Goal: Information Seeking & Learning: Learn about a topic

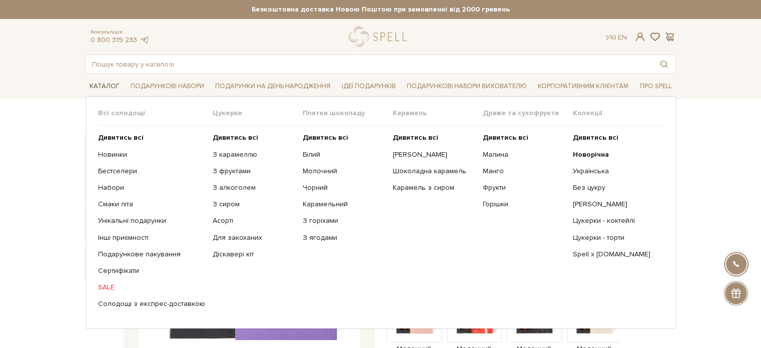
click at [102, 82] on link "Каталог" at bounding box center [105, 87] width 38 height 16
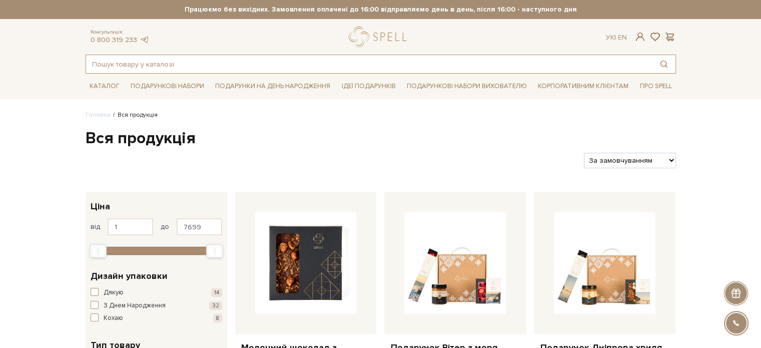
click at [138, 59] on input "text" at bounding box center [369, 64] width 567 height 18
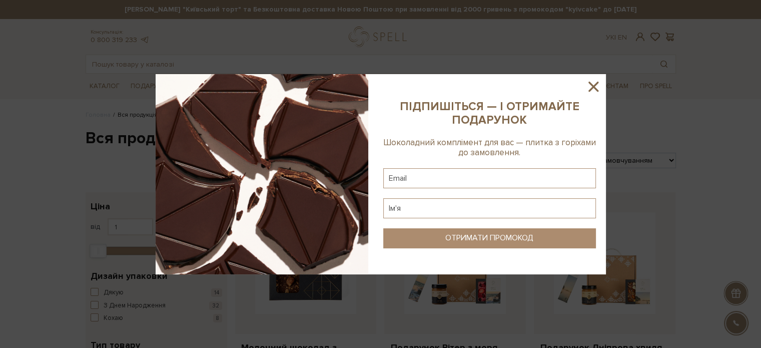
click at [593, 90] on icon at bounding box center [593, 86] width 17 height 17
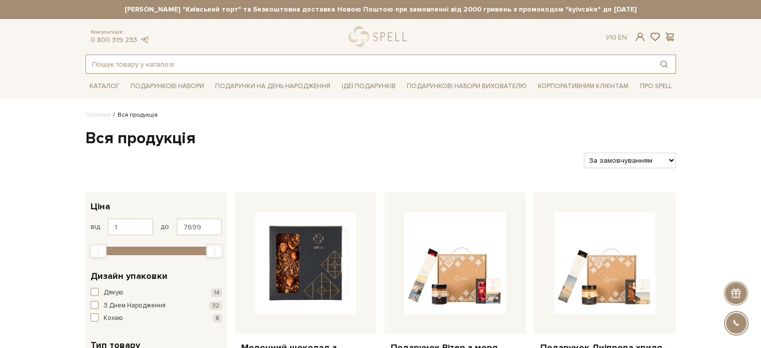
click at [202, 64] on input "text" at bounding box center [369, 64] width 567 height 18
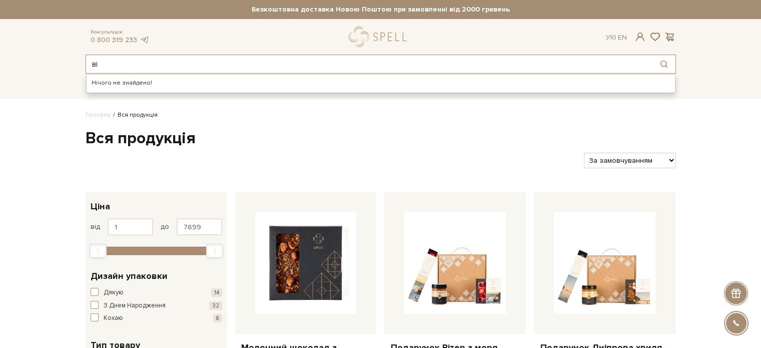
type input "в"
type input "с"
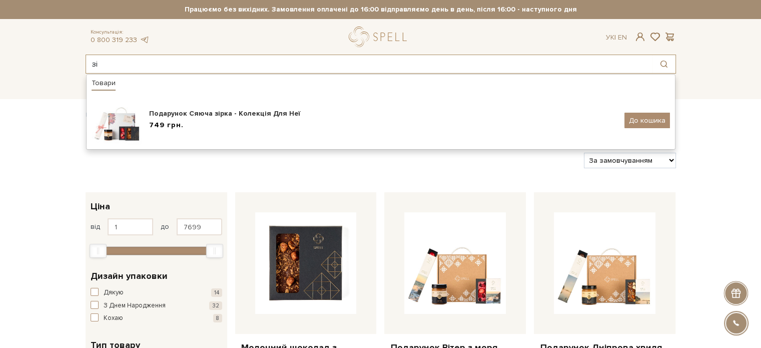
type input "з"
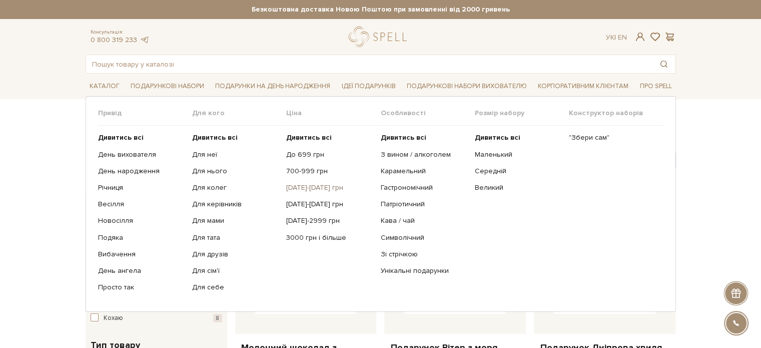
click at [321, 190] on link "[DATE]-[DATE] грн" at bounding box center [329, 187] width 87 height 9
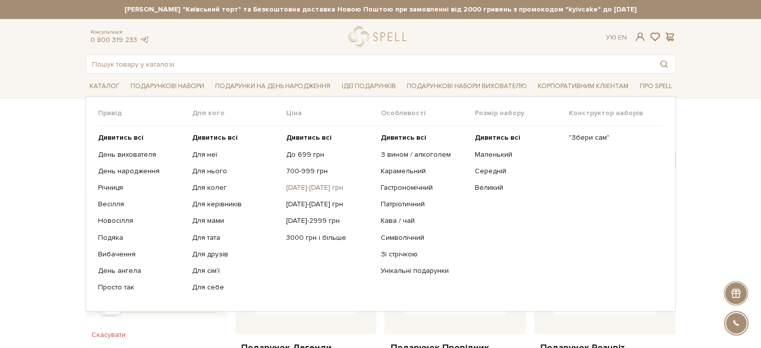
click at [308, 188] on link "[DATE]-[DATE] грн" at bounding box center [329, 187] width 87 height 9
click at [313, 234] on link "3000 грн і більше" at bounding box center [329, 237] width 87 height 9
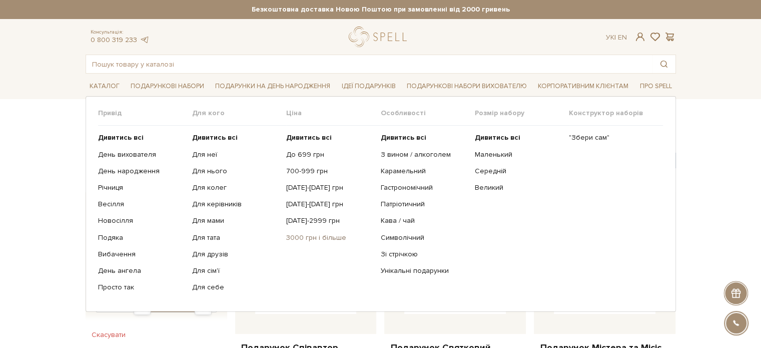
click at [310, 237] on link "3000 грн і більше" at bounding box center [329, 237] width 87 height 9
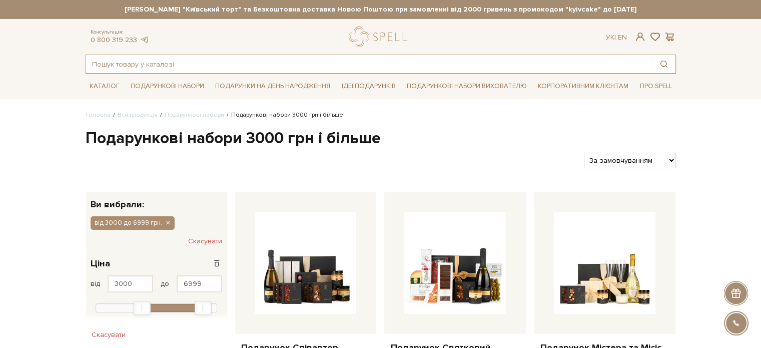
click at [191, 67] on input "text" at bounding box center [369, 64] width 567 height 18
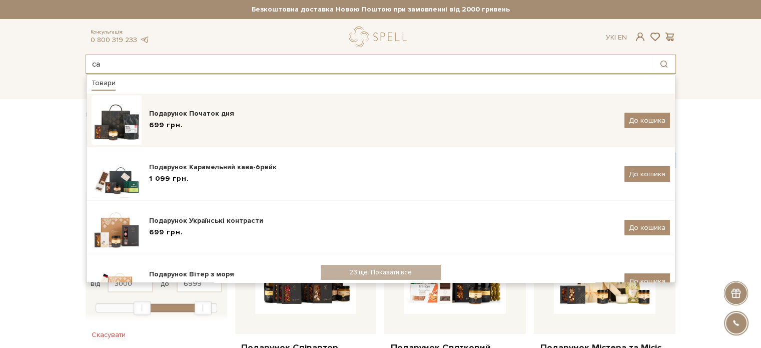
type input "с"
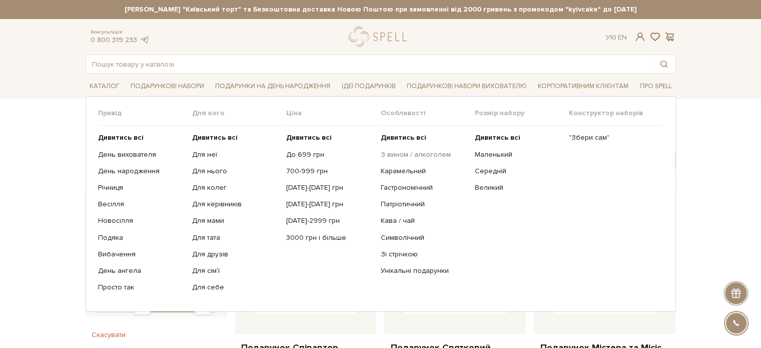
click at [430, 152] on link "З вином / алкоголем" at bounding box center [423, 154] width 87 height 9
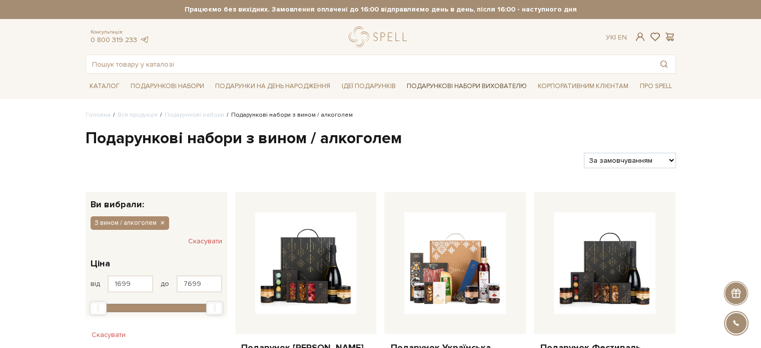
click at [463, 86] on link "Подарункові набори вихователю" at bounding box center [467, 86] width 128 height 17
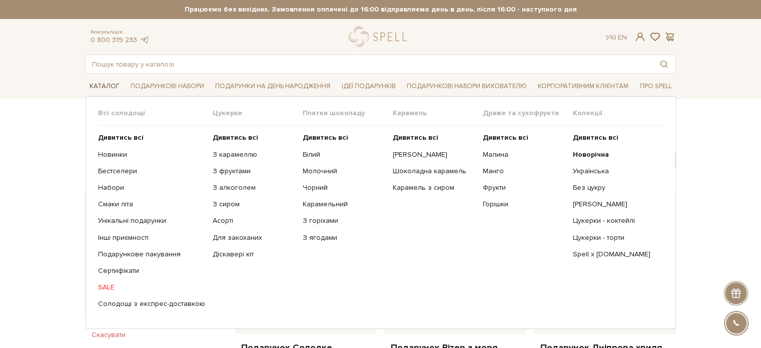
click at [98, 84] on link "Каталог" at bounding box center [105, 87] width 38 height 16
click at [108, 86] on link "Каталог" at bounding box center [105, 87] width 38 height 16
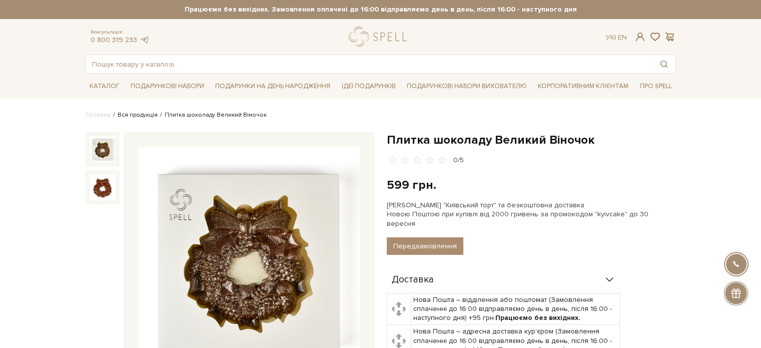
click at [132, 113] on link "Вся продукція" at bounding box center [138, 115] width 40 height 8
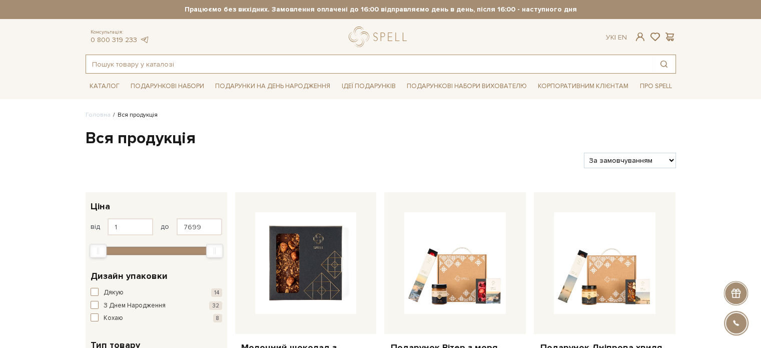
click at [265, 63] on input "text" at bounding box center [369, 64] width 567 height 18
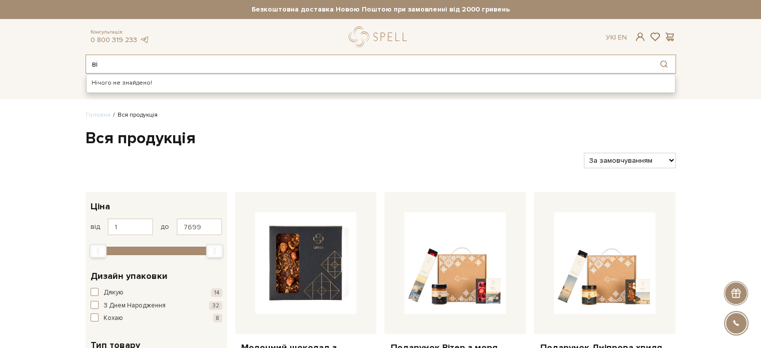
type input "в"
